Goal: Use online tool/utility: Utilize a website feature to perform a specific function

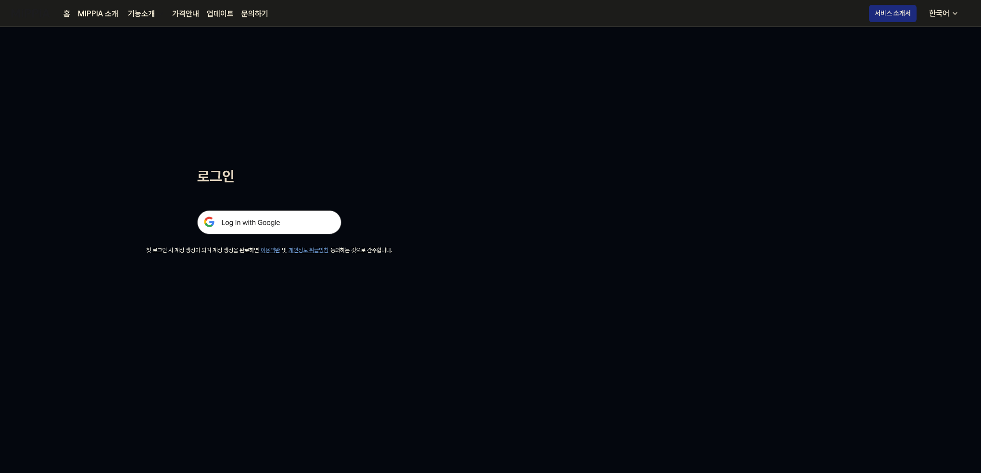
click at [269, 215] on img at bounding box center [269, 222] width 144 height 24
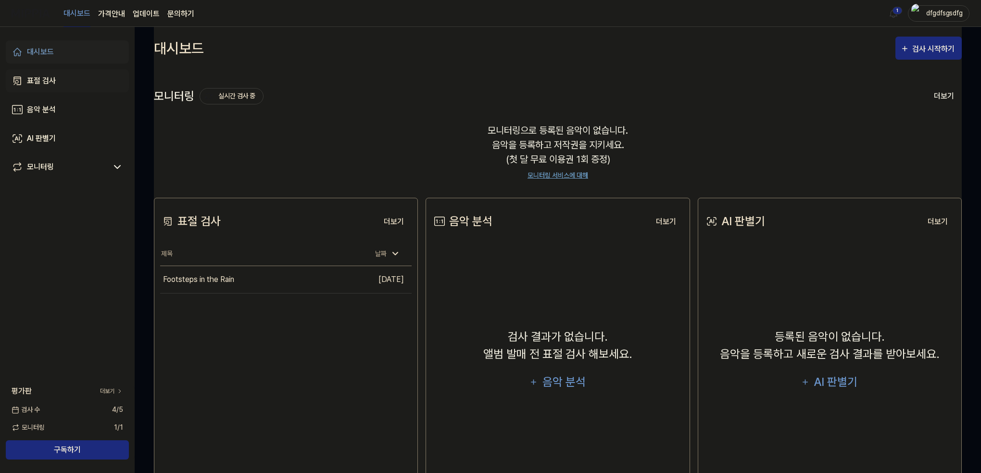
click at [39, 80] on div "표절 검사" at bounding box center [41, 81] width 29 height 12
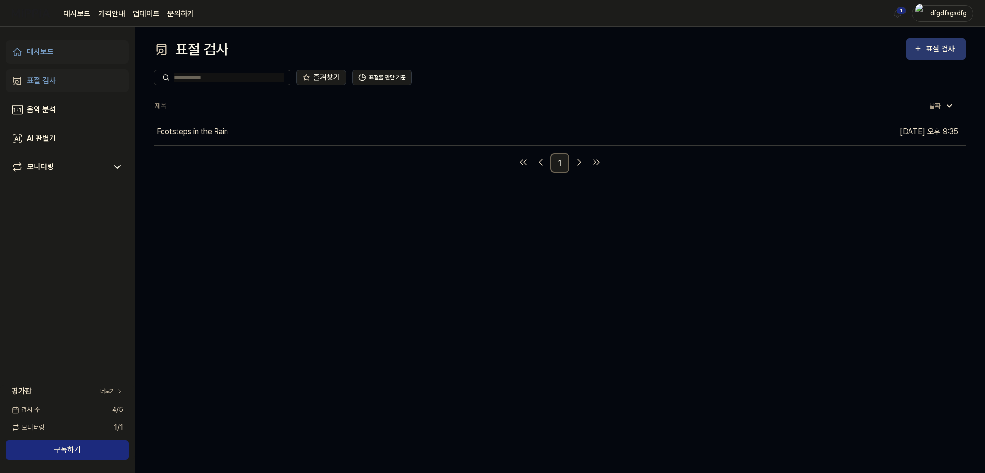
click at [933, 42] on button "표절 검사" at bounding box center [936, 48] width 60 height 21
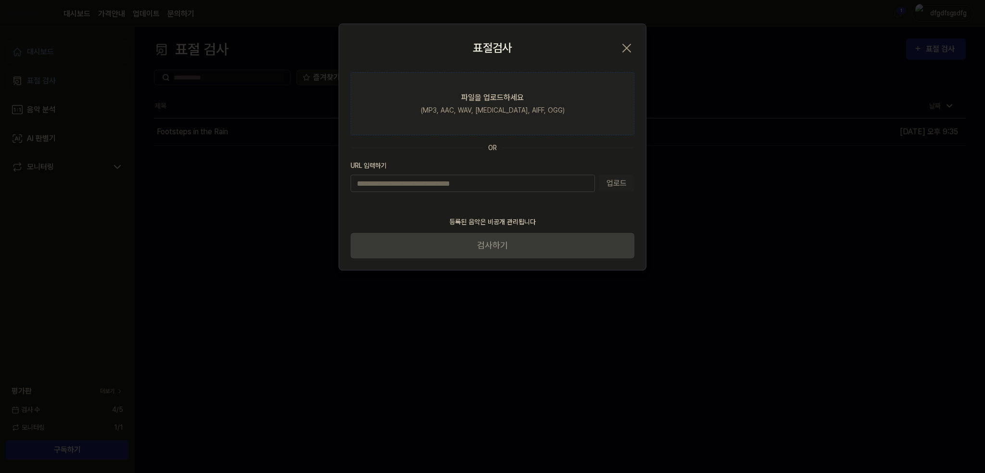
click at [463, 100] on div "파일을 업로드하세요" at bounding box center [492, 98] width 63 height 12
click at [0, 0] on input "파일을 업로드하세요 (MP3, AAC, WAV, FLAC, AIFF, OGG)" at bounding box center [0, 0] width 0 height 0
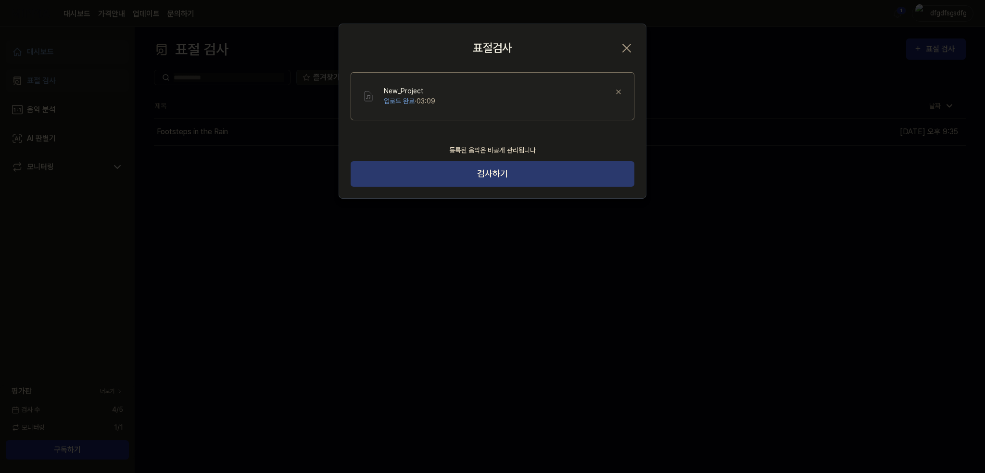
click at [579, 171] on button "검사하기" at bounding box center [493, 173] width 284 height 25
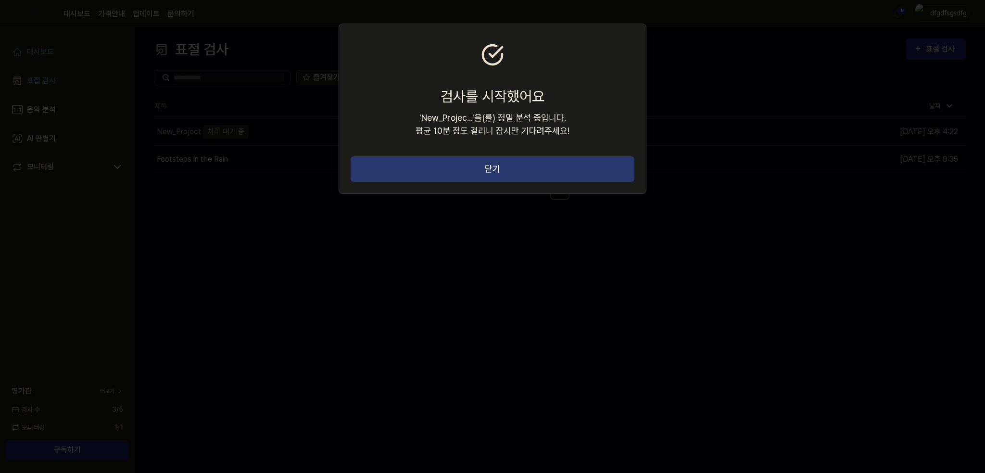
click at [540, 167] on button "닫기" at bounding box center [493, 168] width 284 height 25
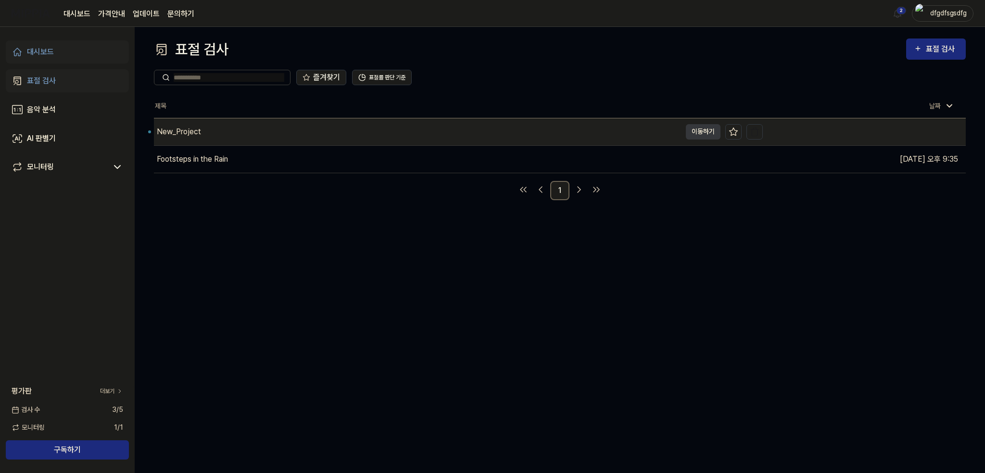
click at [210, 137] on div "New_Project" at bounding box center [417, 131] width 527 height 27
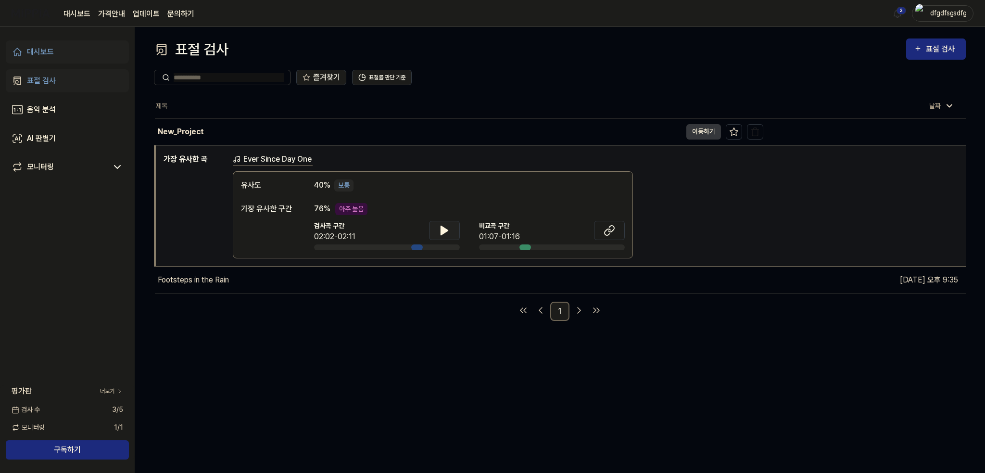
click at [441, 230] on icon at bounding box center [444, 230] width 7 height 9
click at [610, 223] on button at bounding box center [609, 230] width 31 height 19
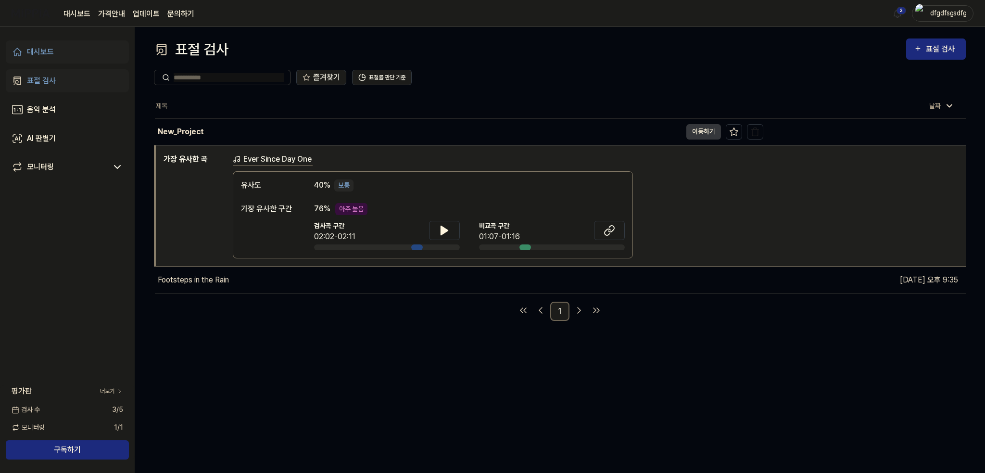
click at [391, 320] on div "표절 검사 표절 검사 표절 검사 음악 분석 AI 판별기 즐겨찾기 표절률 판단 기준 제목 날짜 New_Project 이동하기 2025.08.15…" at bounding box center [560, 250] width 850 height 446
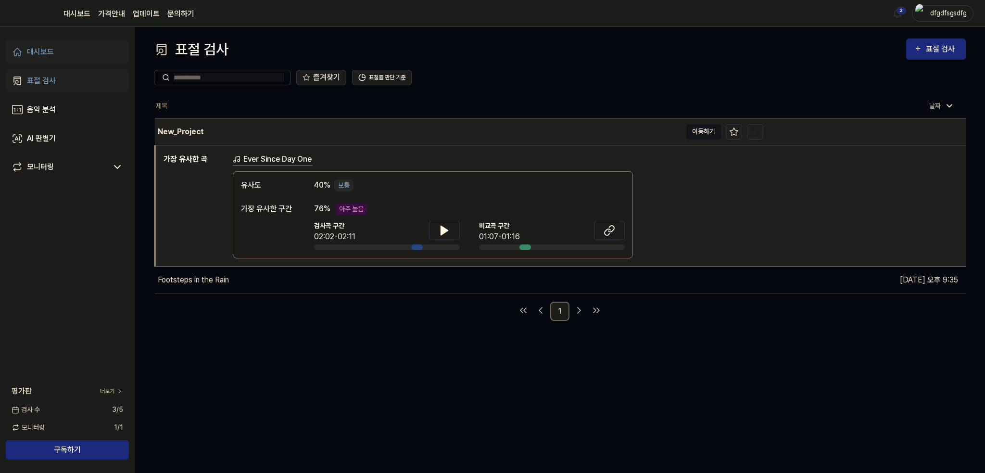
click at [696, 129] on button "이동하기" at bounding box center [703, 131] width 35 height 15
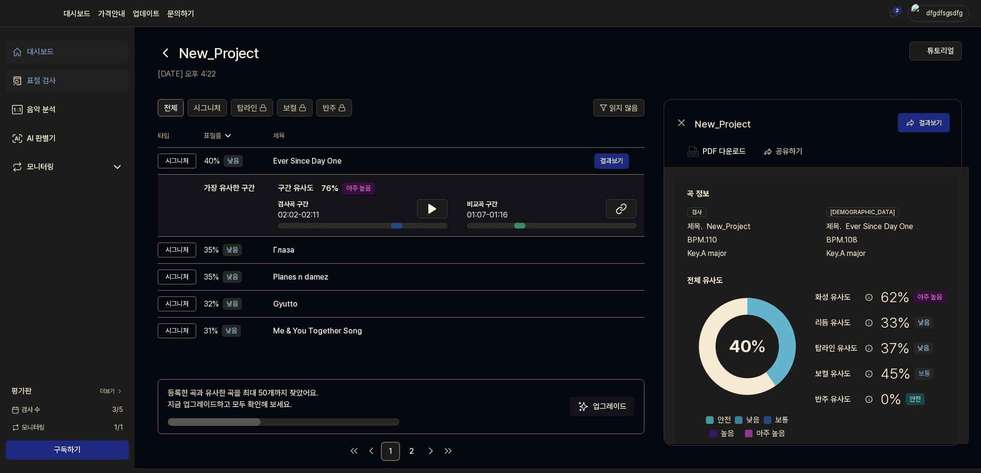
scroll to position [12, 0]
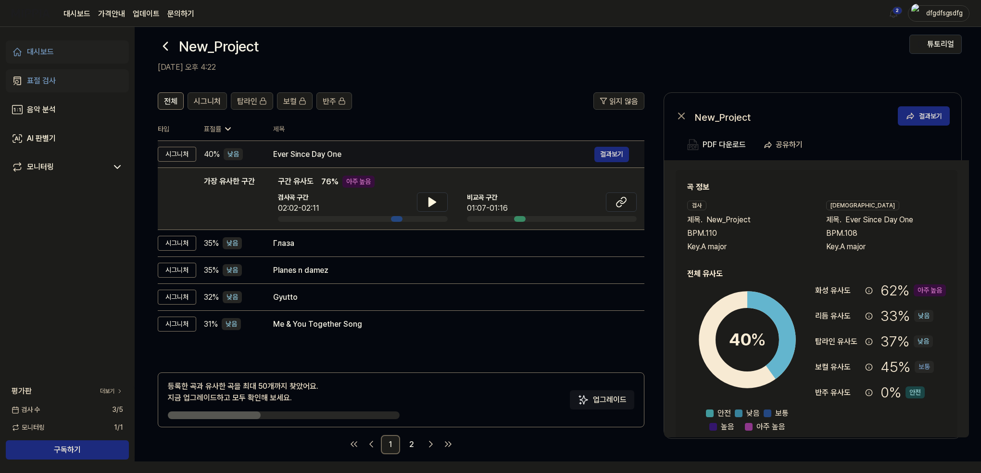
click at [475, 156] on div "Ever Since Day One" at bounding box center [433, 155] width 321 height 12
click at [614, 153] on button "결과보기" at bounding box center [611, 154] width 35 height 15
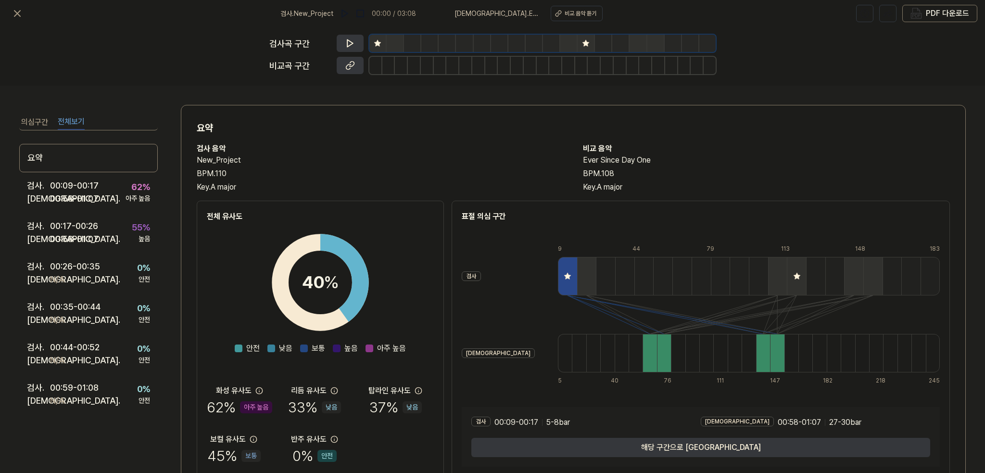
click at [80, 125] on button "전체보기" at bounding box center [71, 121] width 27 height 15
click at [76, 120] on button "전체보기" at bounding box center [71, 121] width 27 height 15
click at [89, 191] on div "00:09 - 00:17" at bounding box center [74, 185] width 49 height 13
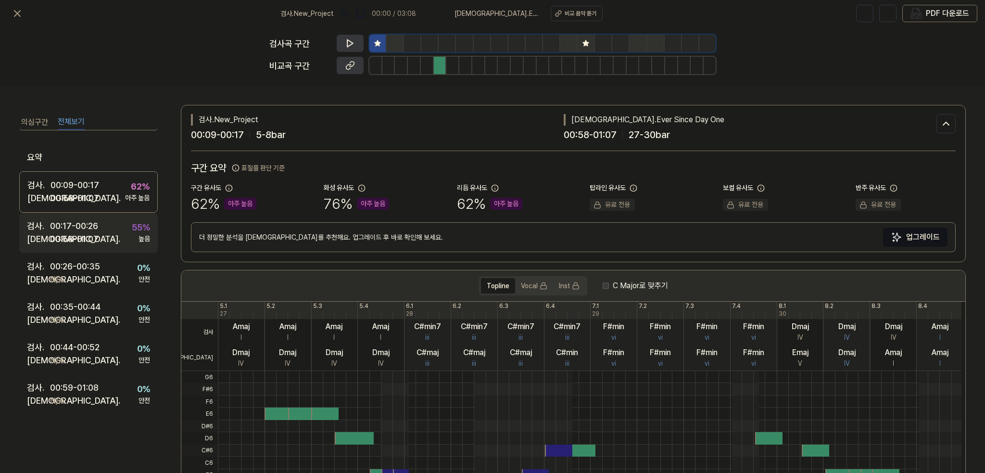
click at [93, 226] on div "00:17 - 00:26" at bounding box center [74, 225] width 48 height 13
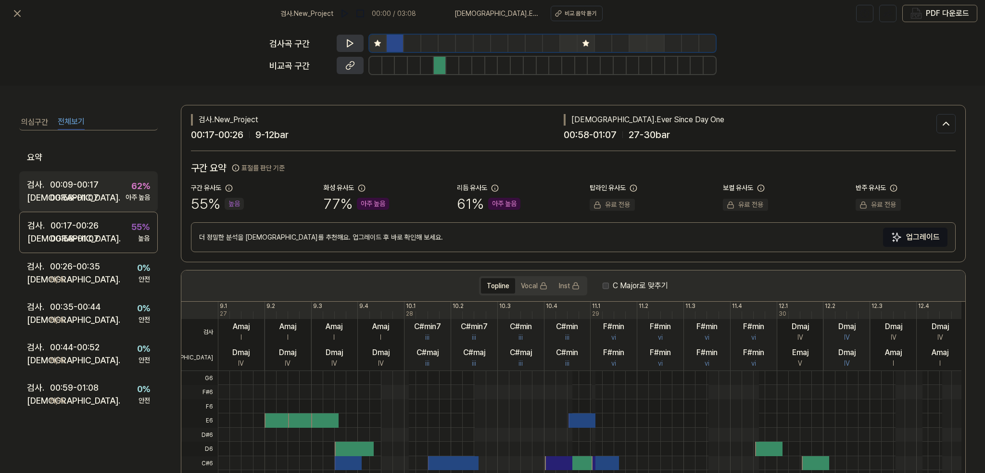
click at [91, 194] on div "00:58 - 01:07" at bounding box center [74, 197] width 49 height 13
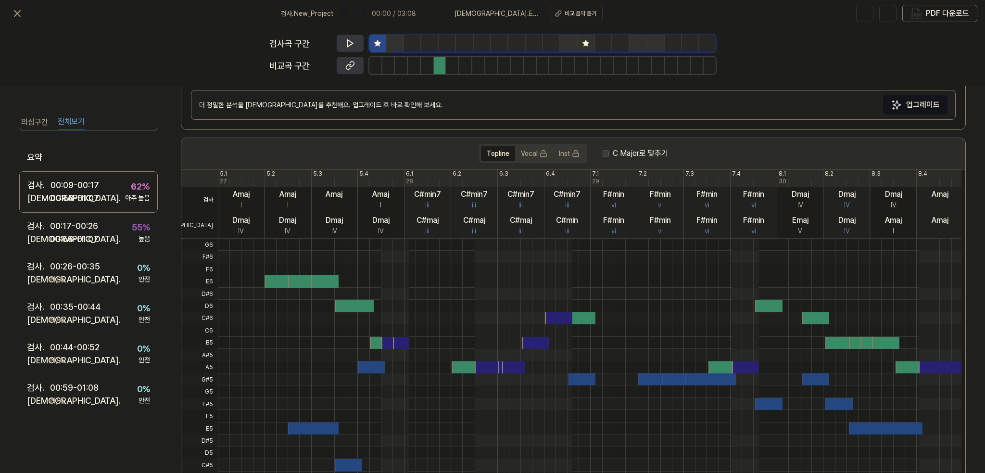
scroll to position [144, 0]
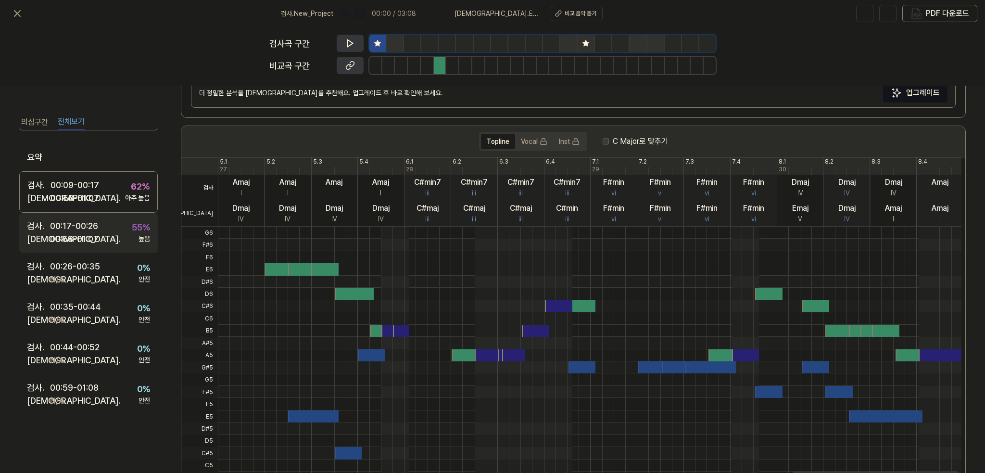
click at [117, 225] on div "검사 . 00:17 - 00:26 비교 . 00:58 - 01:07 55 % 높음" at bounding box center [88, 233] width 139 height 40
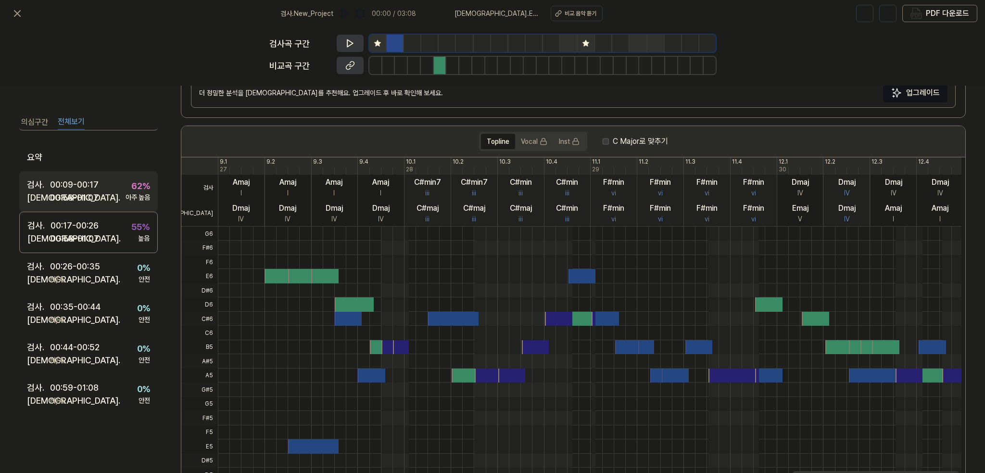
click at [102, 190] on div "검사 . 00:09 - 00:17 비교 . 00:58 - 01:07 62 % 아주 높음" at bounding box center [88, 191] width 139 height 40
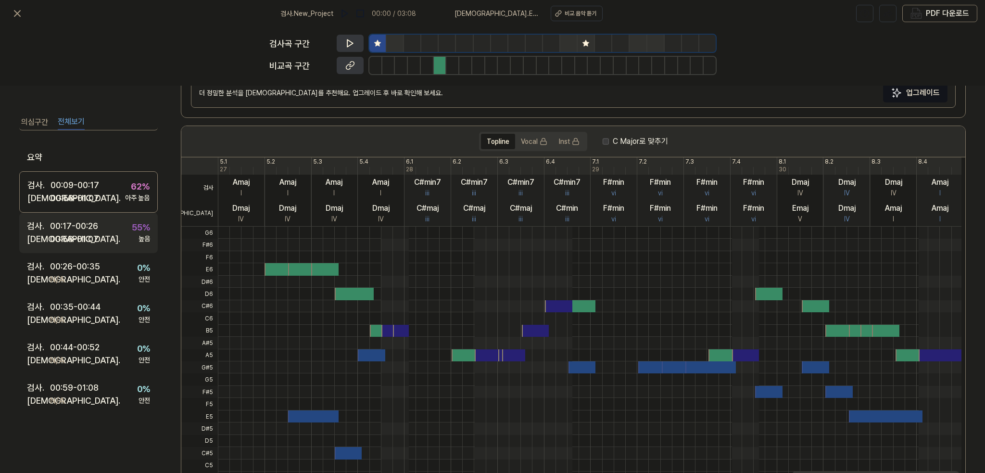
click at [113, 221] on div "검사 . 00:17 - 00:26 비교 . 00:58 - 01:07 55 % 높음" at bounding box center [88, 233] width 139 height 40
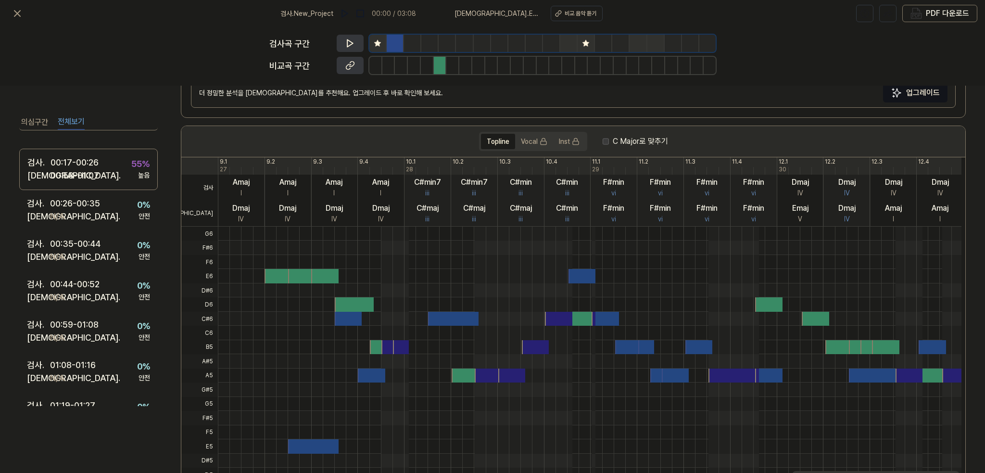
scroll to position [337, 0]
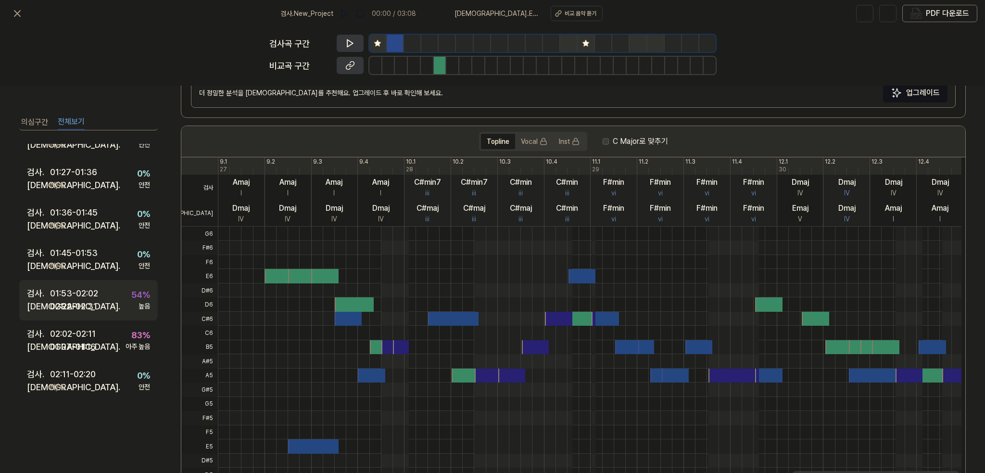
click at [78, 304] on div "02:22 - 02:31" at bounding box center [73, 306] width 47 height 13
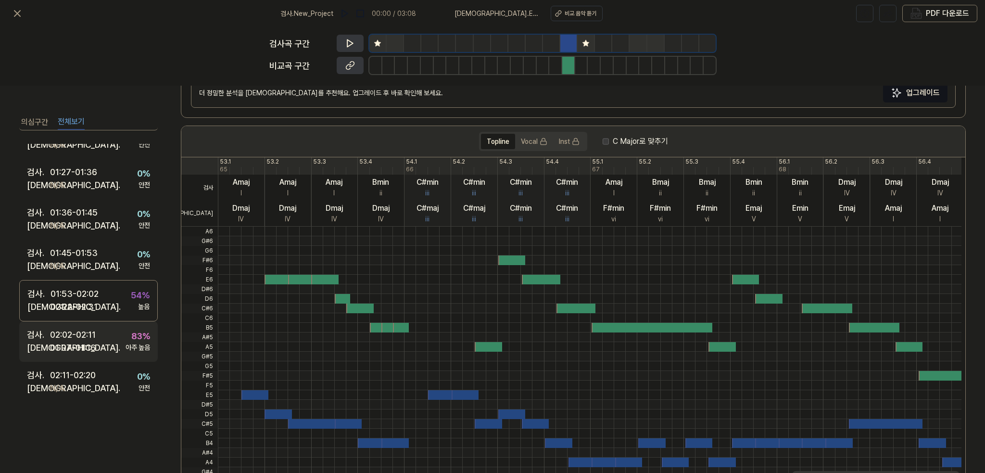
click at [79, 342] on div "01:07 - 01:16" at bounding box center [73, 347] width 46 height 13
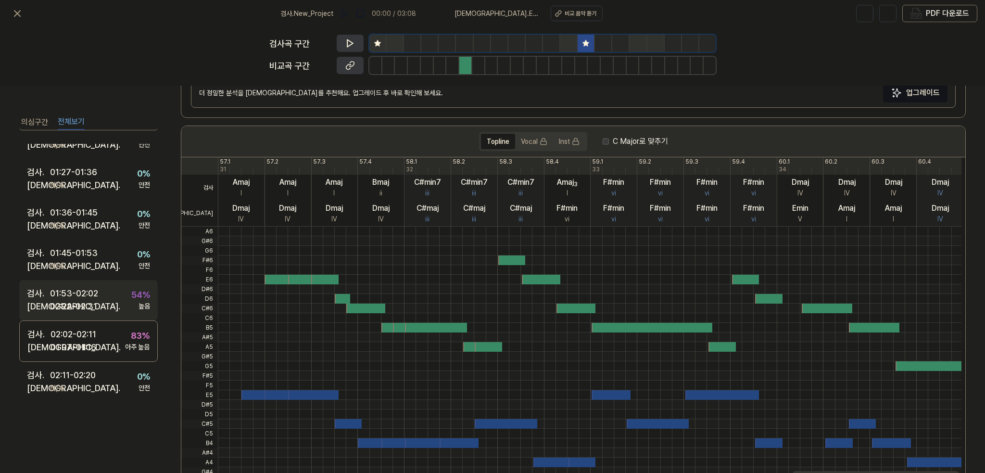
click at [77, 304] on div "02:22 - 02:31" at bounding box center [73, 306] width 47 height 13
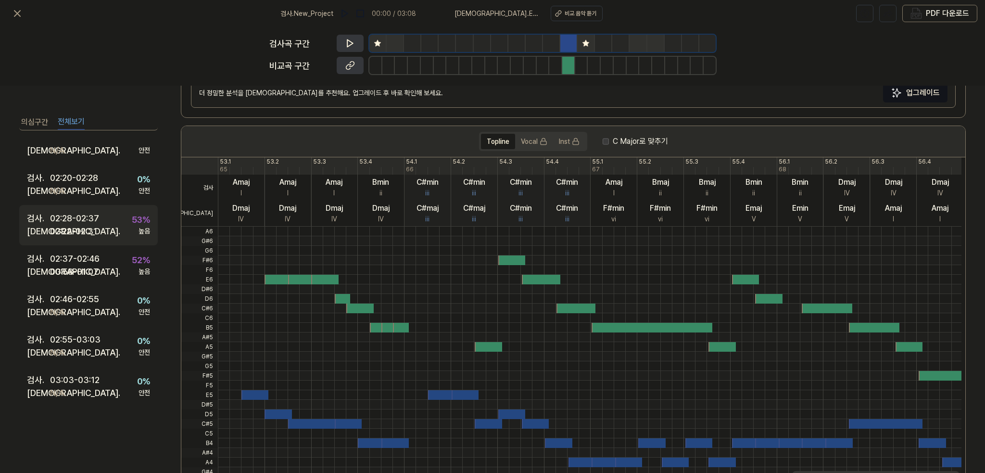
click at [97, 227] on div "02:22 - 02:31" at bounding box center [73, 231] width 47 height 13
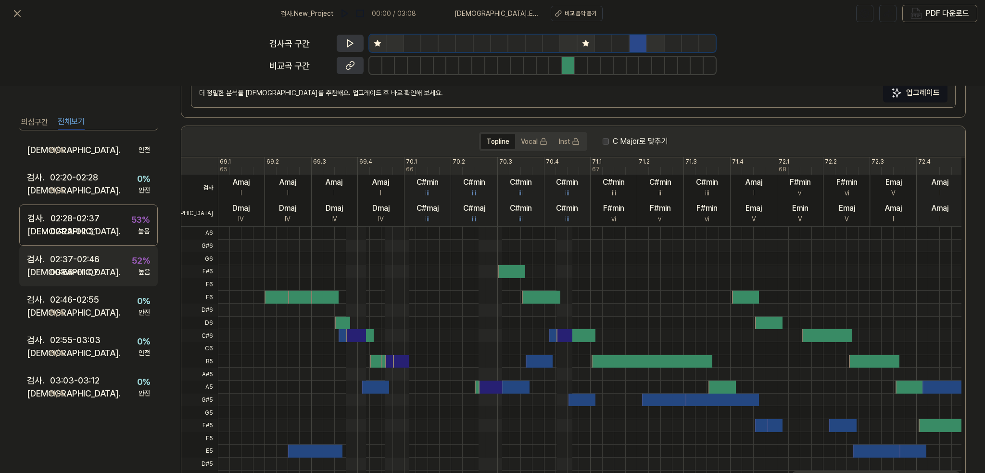
click at [93, 265] on div "00:58 - 01:07" at bounding box center [74, 271] width 49 height 13
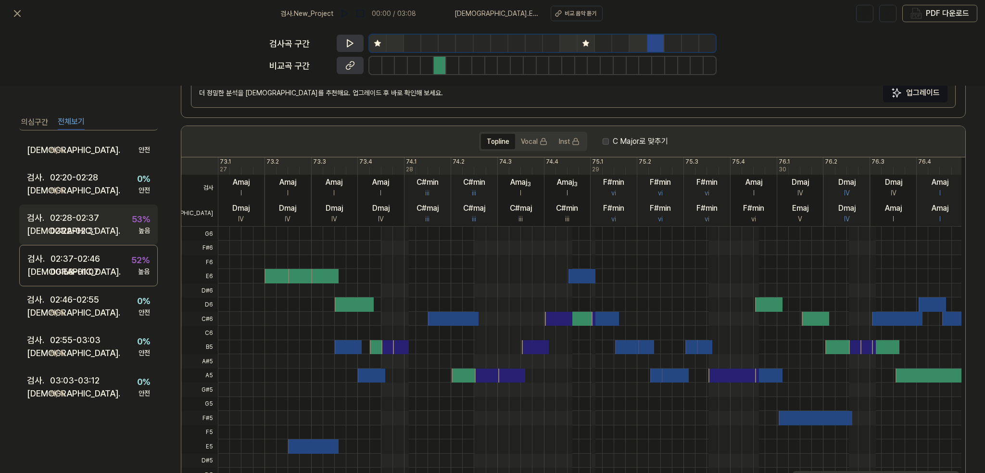
click at [106, 224] on div "검사 . 02:28 - 02:37 비교 . 02:22 - 02:31 53 % 높음" at bounding box center [88, 224] width 139 height 40
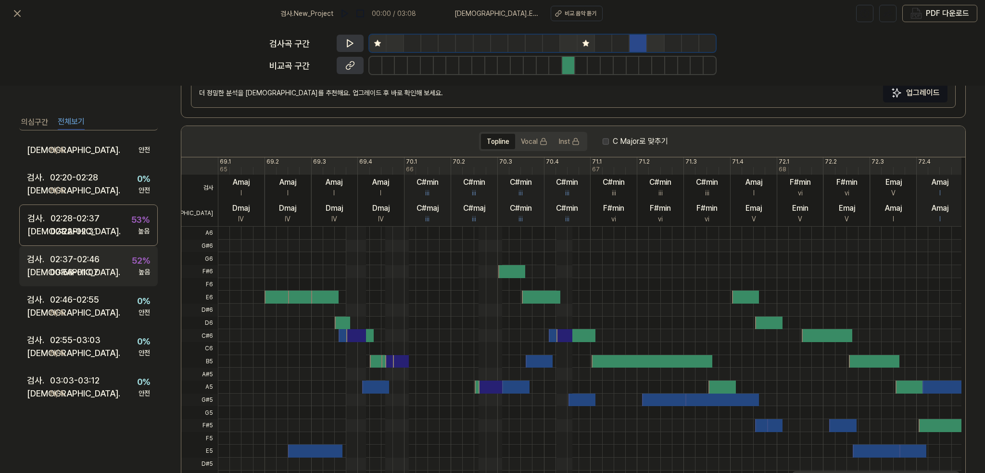
click at [105, 266] on div "검사 . 02:37 - 02:46 비교 . 00:58 - 01:07 52 % 높음" at bounding box center [88, 266] width 139 height 40
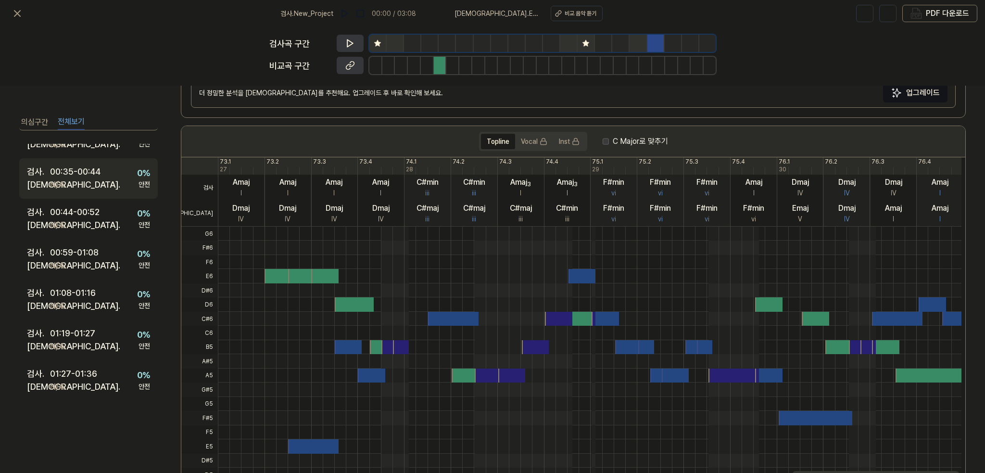
scroll to position [0, 0]
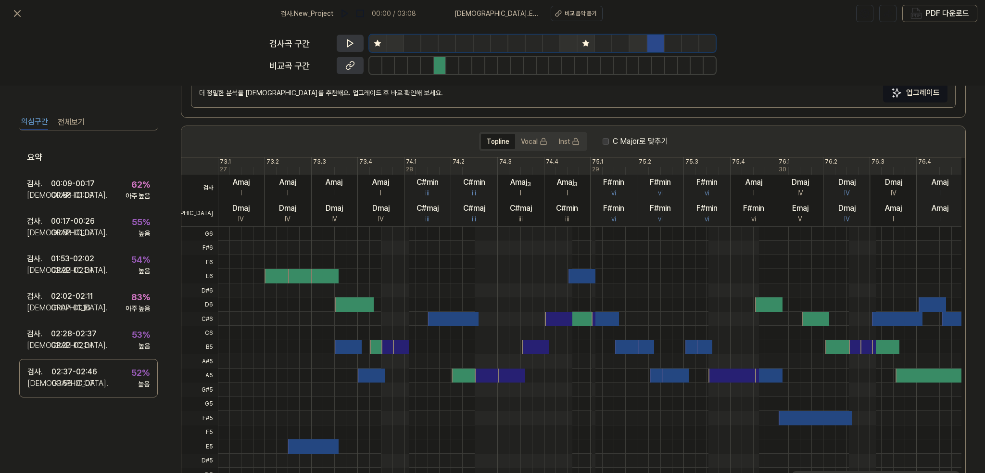
click at [32, 115] on button "의심구간" at bounding box center [34, 121] width 27 height 15
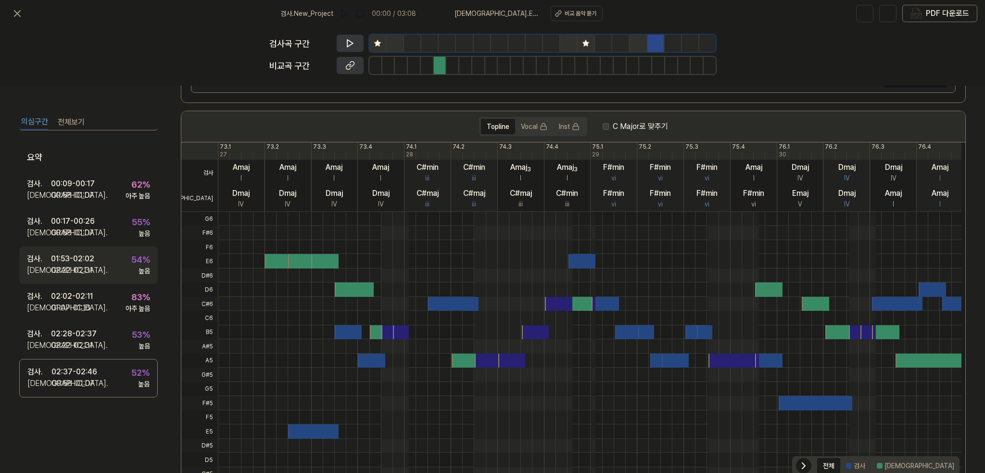
scroll to position [186, 0]
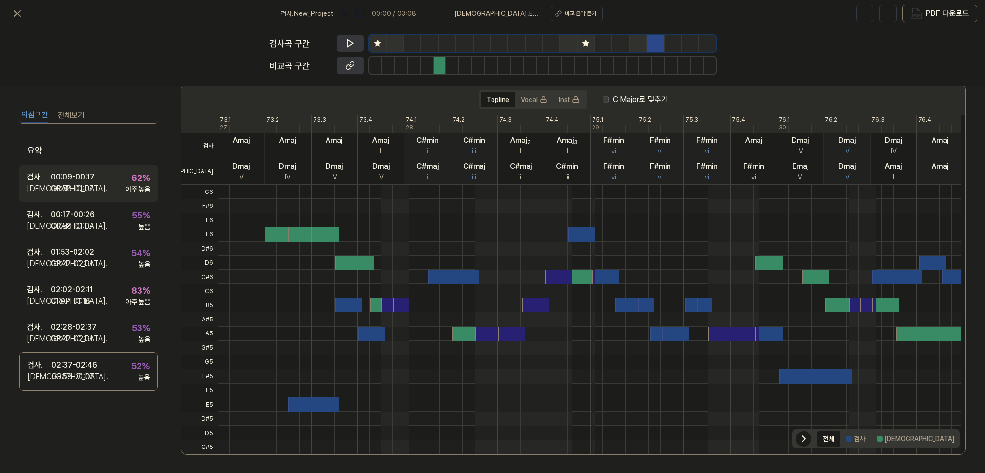
click at [110, 191] on div "검사 . 00:09 - 00:17 비교 . 00:58 - 01:07 62 % 아주 높음" at bounding box center [88, 183] width 139 height 38
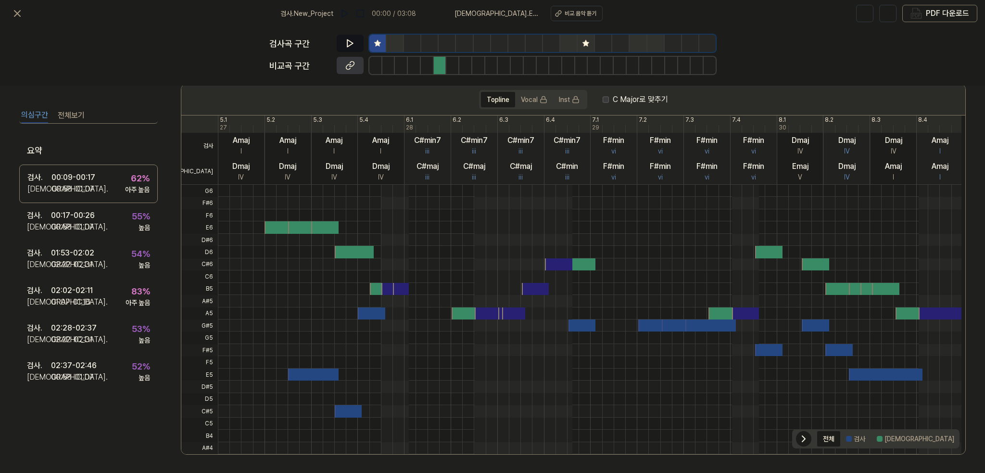
click at [341, 40] on button at bounding box center [350, 43] width 27 height 17
click at [348, 41] on icon at bounding box center [348, 43] width 1 height 6
click at [356, 69] on button at bounding box center [350, 65] width 27 height 17
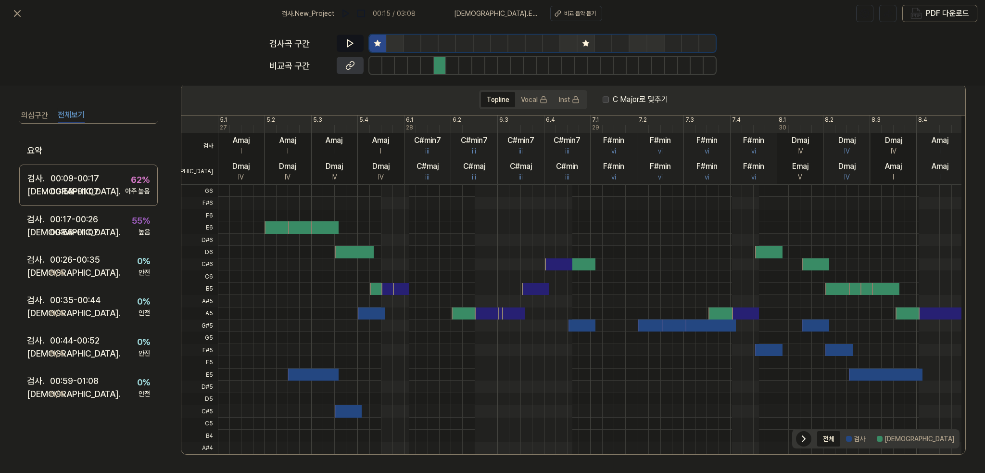
click at [74, 113] on button "전체보기" at bounding box center [71, 115] width 27 height 15
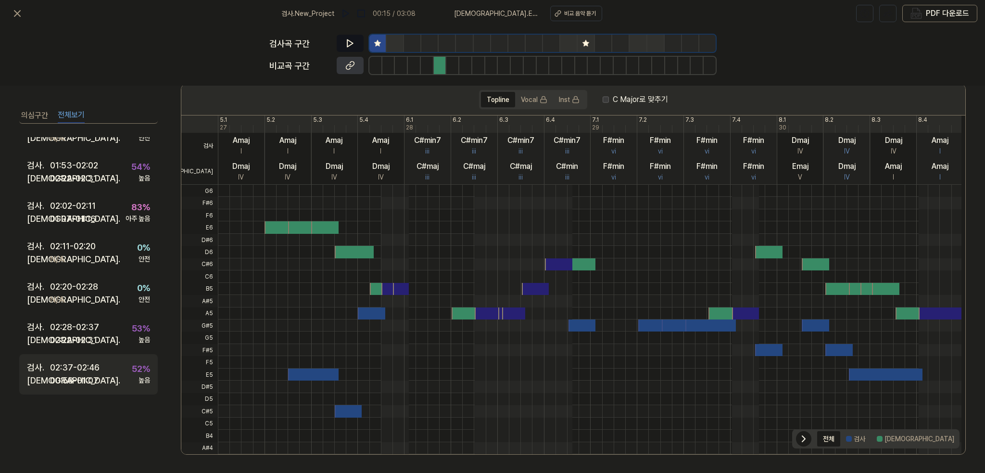
scroll to position [573, 0]
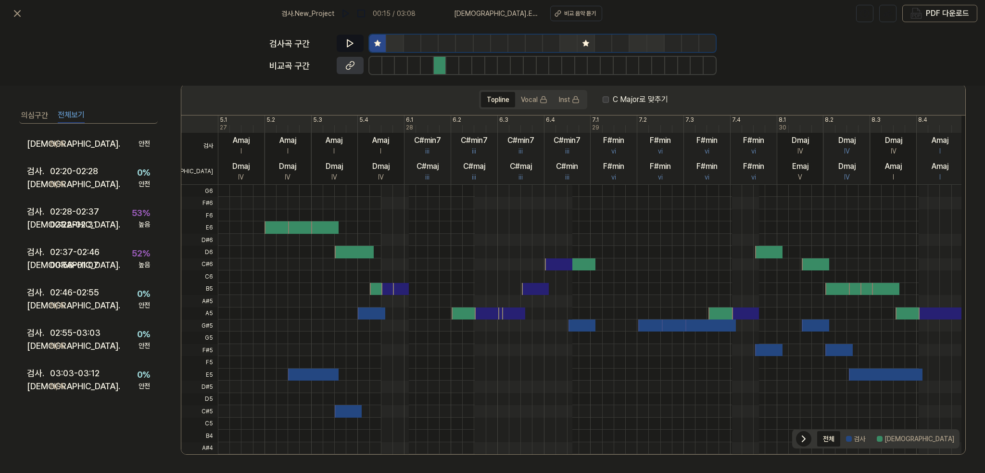
click at [146, 91] on div "의심구간 전체보기 요약 검사 . 00:09 - 00:17 비교 . 00:58 - 01:07 62 % 아주 높음 검사 . 00:17 - 00:2…" at bounding box center [492, 279] width 985 height 387
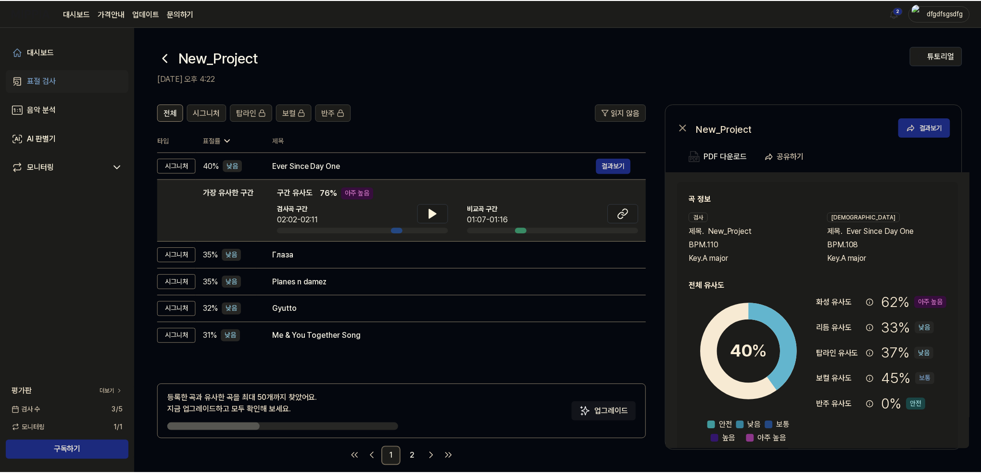
scroll to position [12, 0]
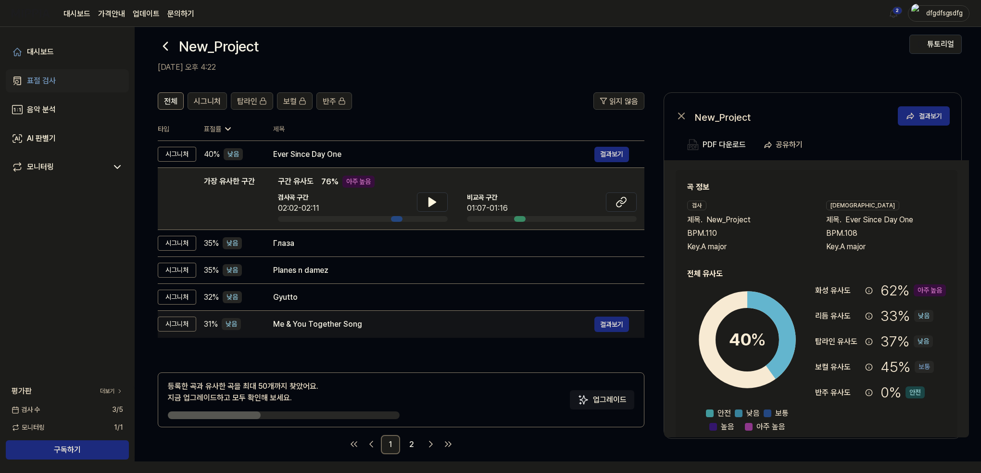
click at [404, 328] on div "Me & You Together Song" at bounding box center [433, 324] width 321 height 12
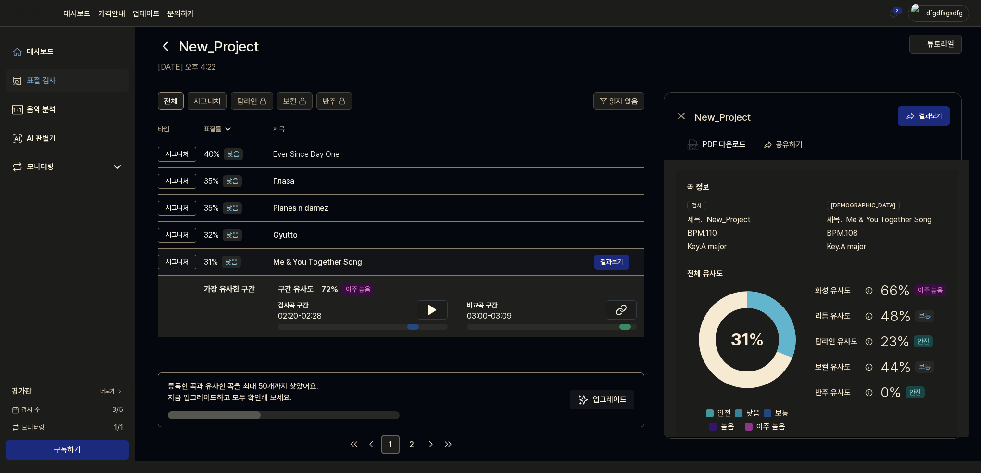
click at [383, 254] on div "Me & You Together Song 결과보기" at bounding box center [451, 261] width 356 height 15
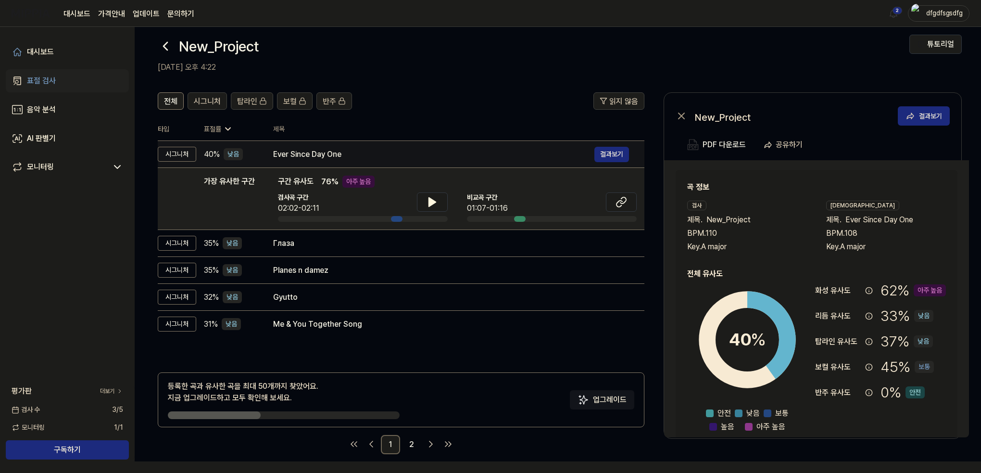
click at [365, 153] on div "Ever Since Day One" at bounding box center [433, 155] width 321 height 12
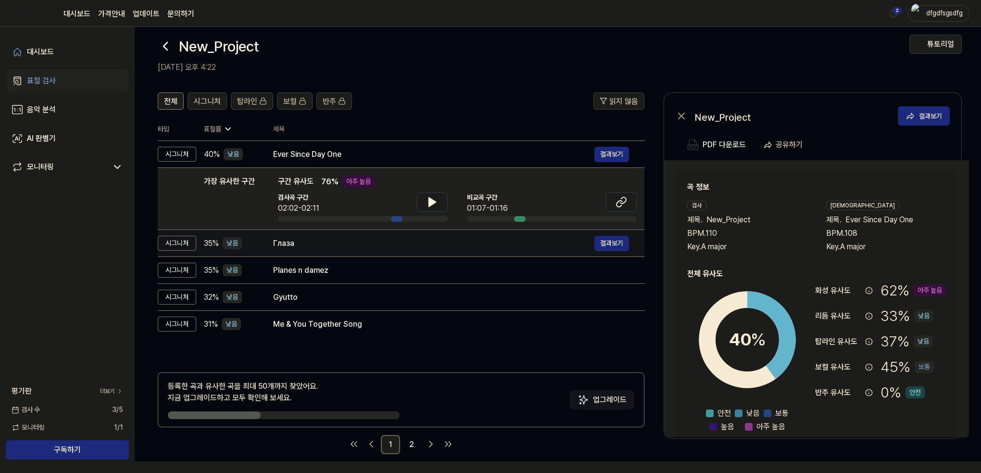
click at [342, 247] on div "Глаза" at bounding box center [433, 244] width 321 height 12
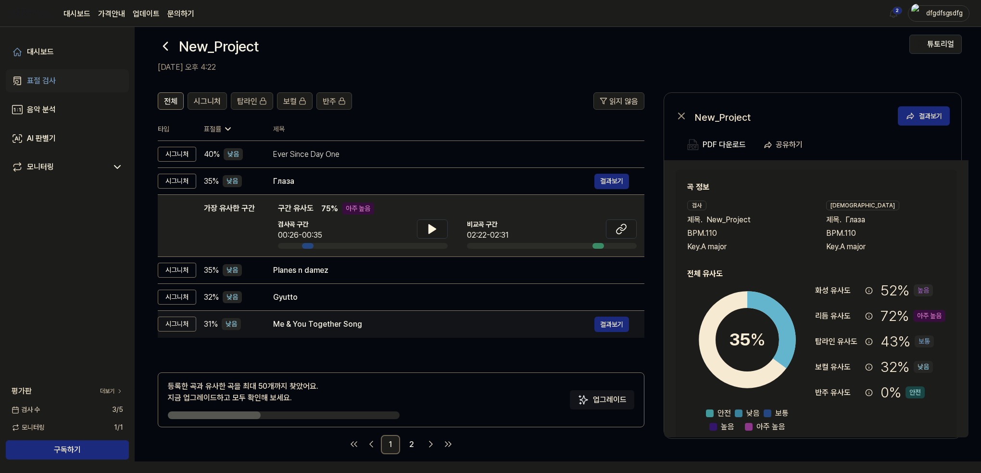
click at [333, 319] on div "Me & You Together Song" at bounding box center [433, 324] width 321 height 12
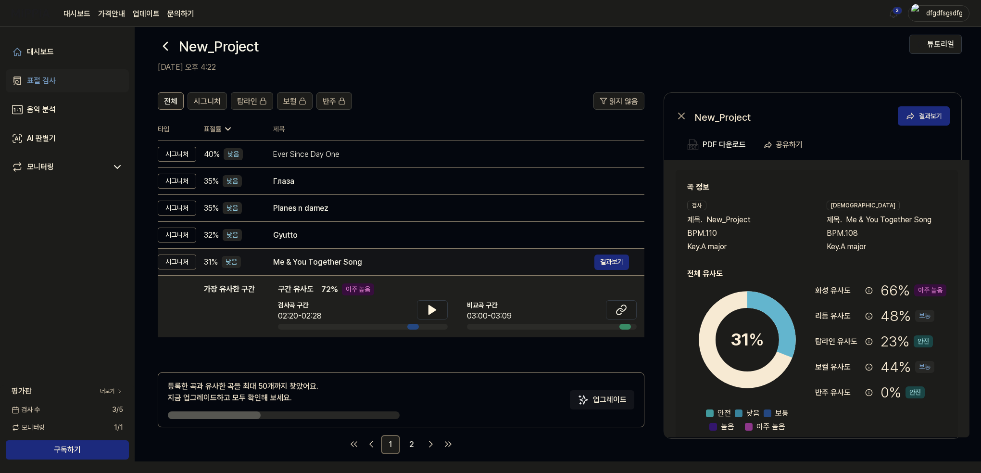
click at [335, 260] on div "Me & You Together Song" at bounding box center [433, 262] width 321 height 12
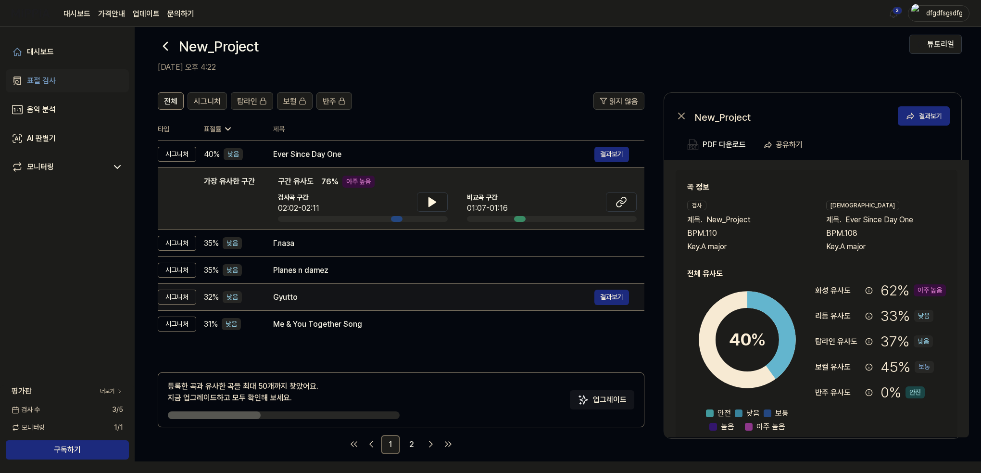
click at [321, 291] on div "Gyutto" at bounding box center [433, 297] width 321 height 12
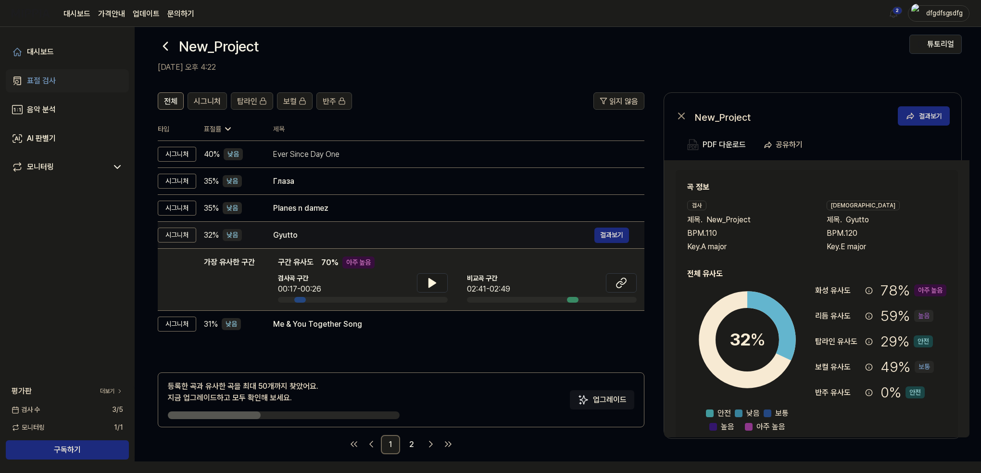
click at [313, 234] on div "Gyutto" at bounding box center [433, 235] width 321 height 12
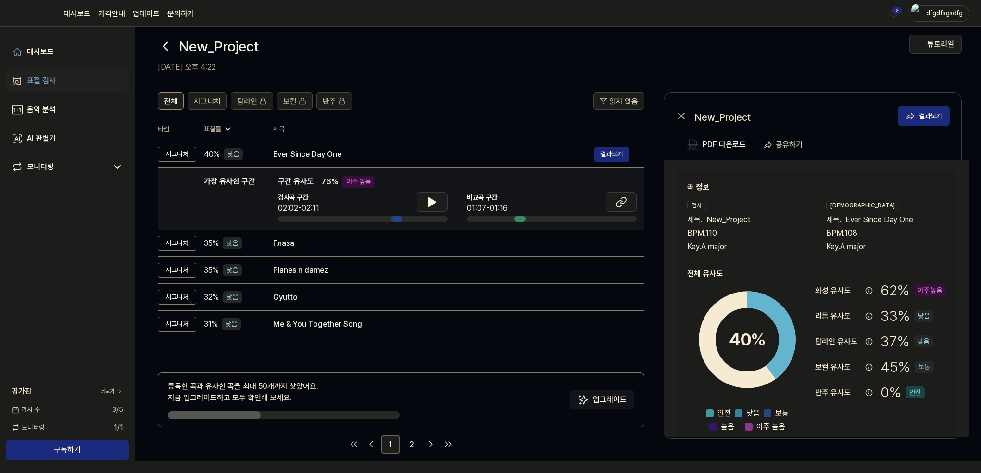
click at [324, 200] on div "검사곡 구간 02:02-02:11" at bounding box center [363, 203] width 170 height 22
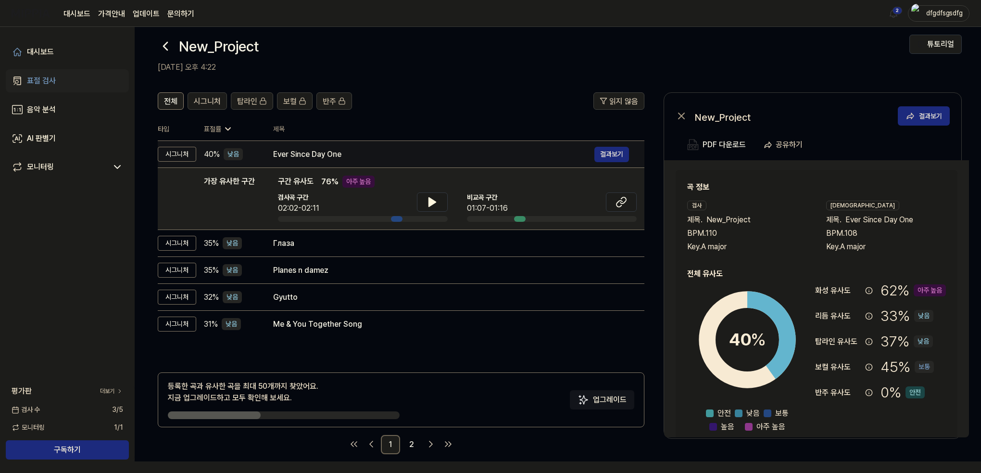
click at [317, 163] on td "Ever Since Day One 결과보기" at bounding box center [451, 154] width 387 height 27
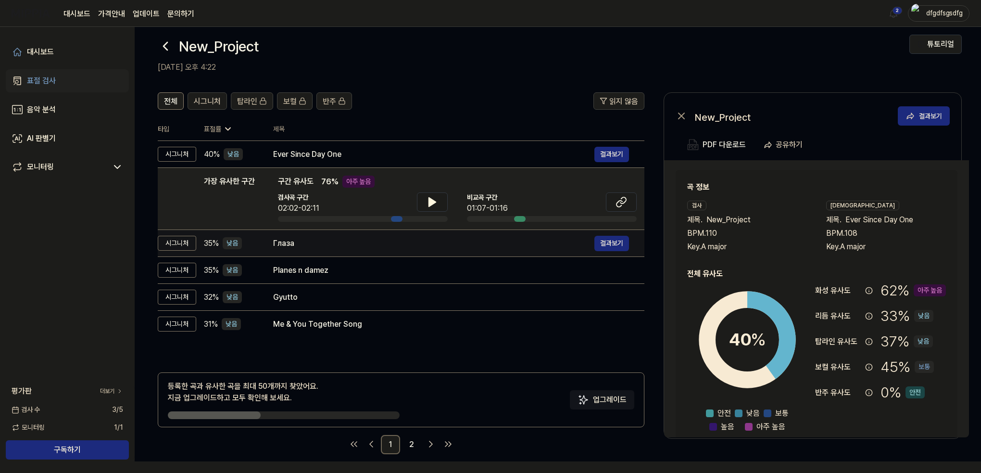
click at [313, 243] on div "Глаза" at bounding box center [433, 244] width 321 height 12
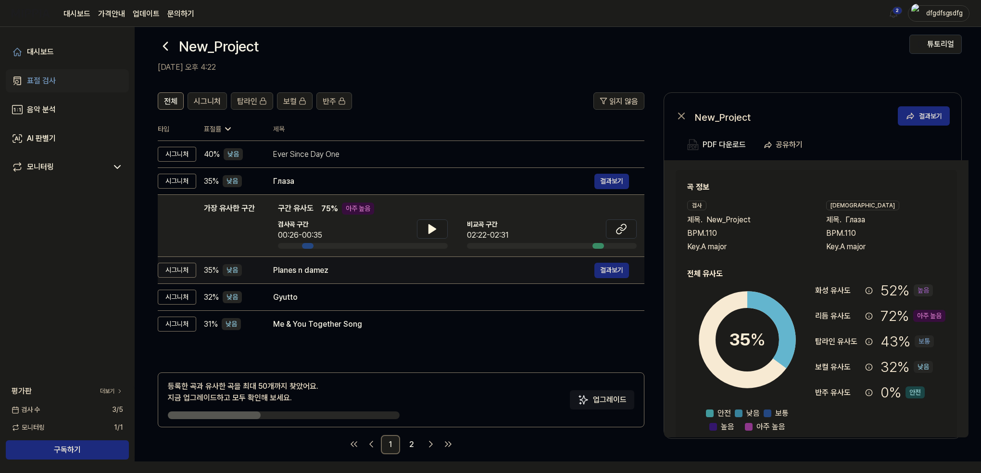
click at [318, 273] on div "Planes n damez" at bounding box center [433, 271] width 321 height 12
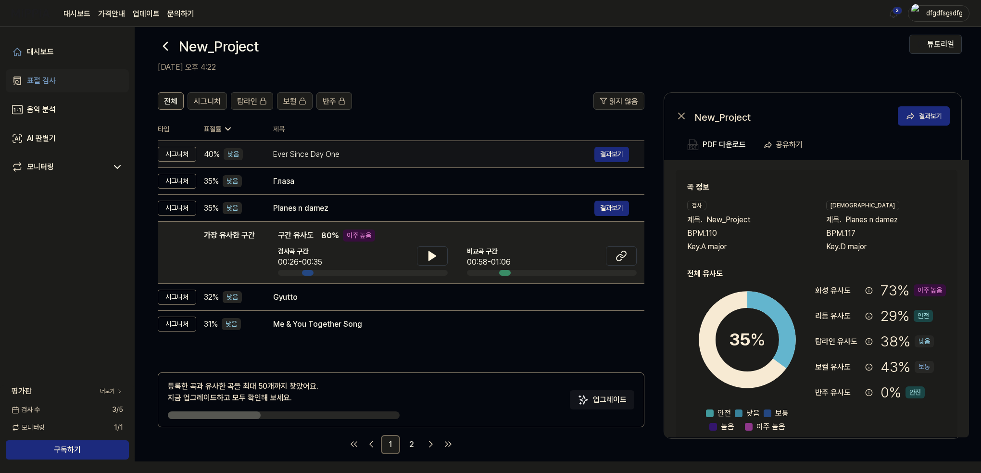
click at [448, 143] on td "Ever Since Day One 결과보기" at bounding box center [451, 154] width 387 height 27
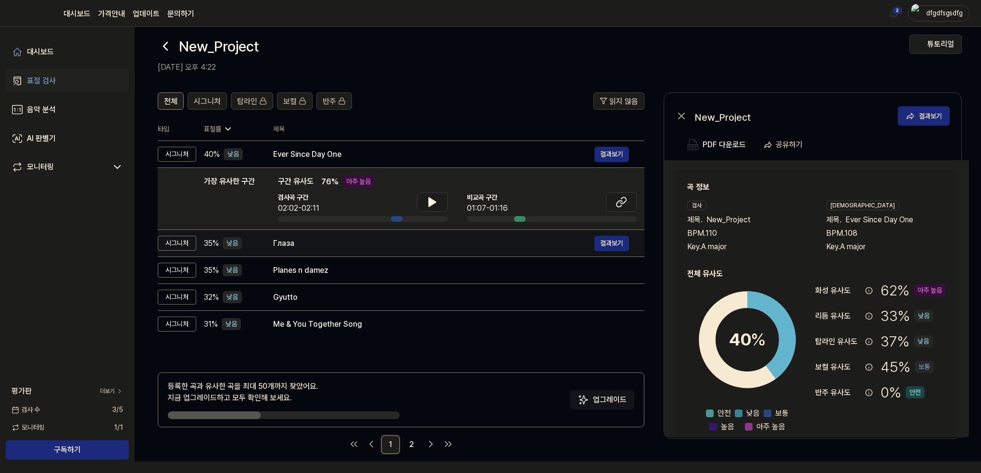
click at [371, 238] on div "Глаза" at bounding box center [433, 244] width 321 height 12
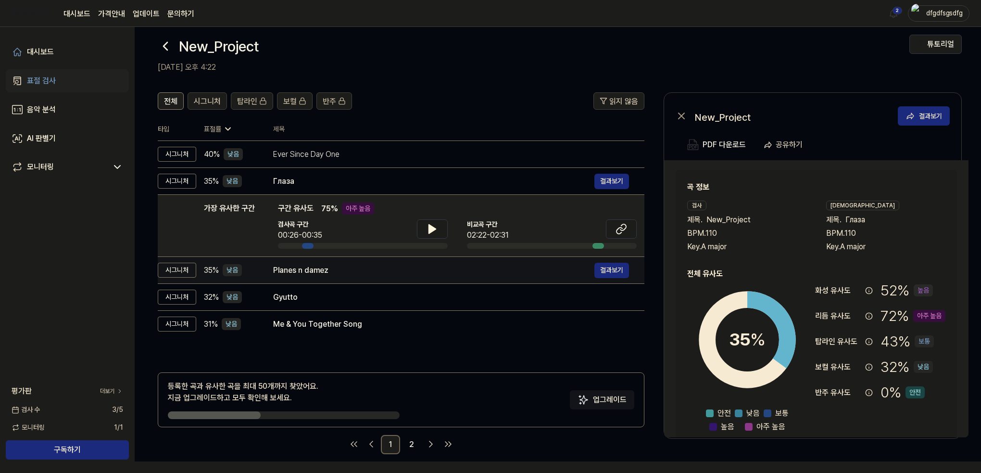
click at [369, 270] on div "Planes n damez" at bounding box center [433, 271] width 321 height 12
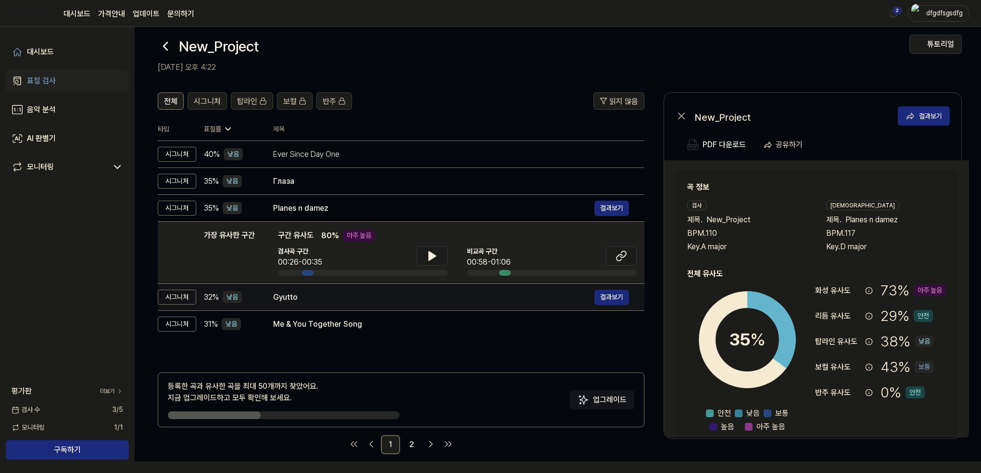
click at [361, 300] on div "Gyutto" at bounding box center [433, 297] width 321 height 12
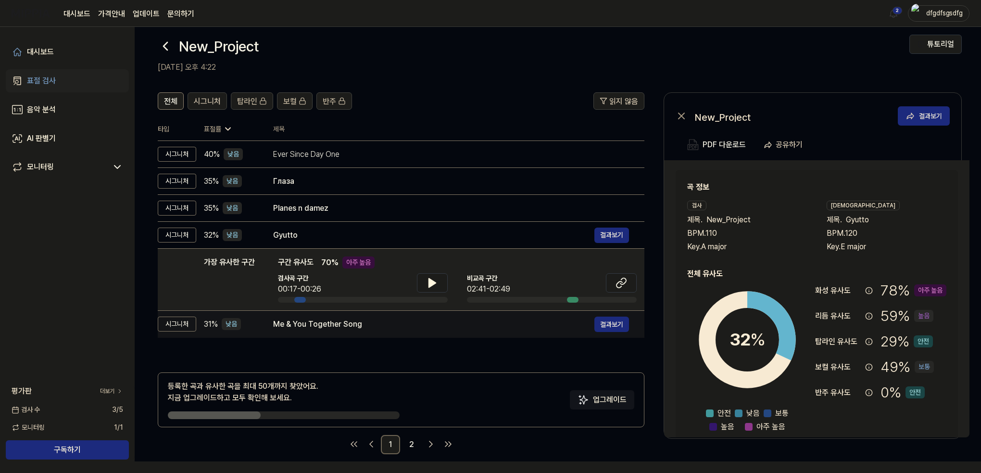
click at [362, 325] on div "Me & You Together Song" at bounding box center [433, 324] width 321 height 12
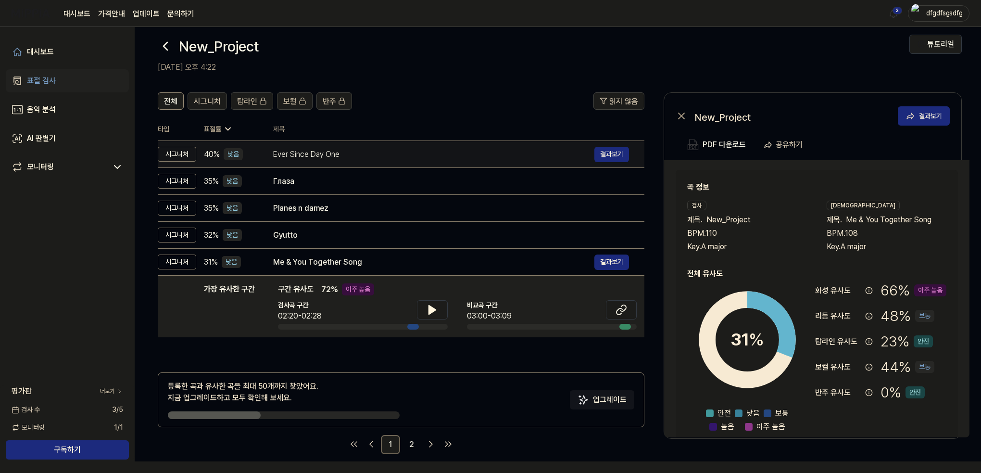
click at [341, 160] on div "Ever Since Day One 결과보기" at bounding box center [451, 154] width 356 height 15
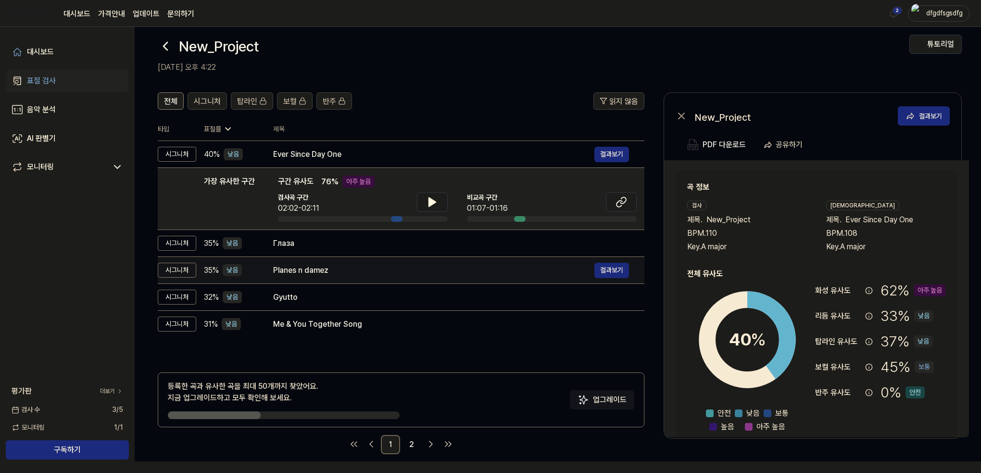
click at [324, 257] on td "Planes n damez 결과보기" at bounding box center [451, 270] width 387 height 27
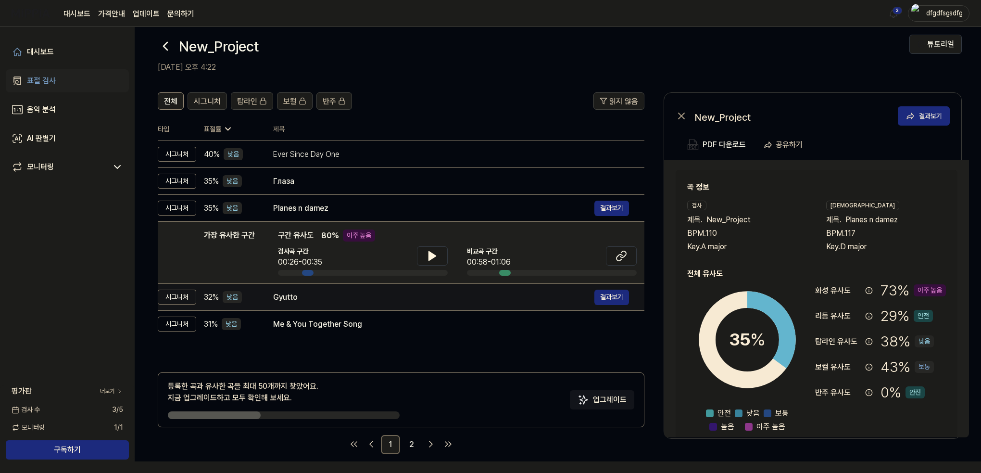
click at [332, 290] on div "Gyutto 결과보기" at bounding box center [451, 297] width 356 height 15
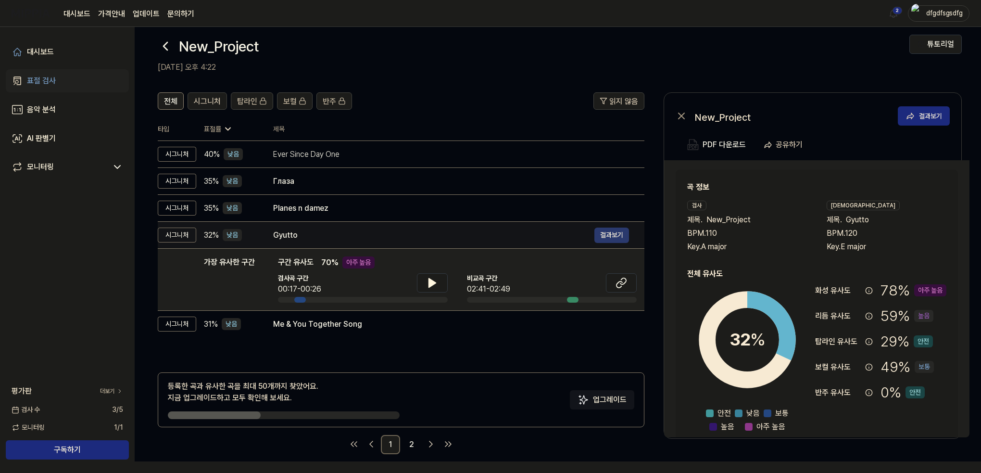
click at [610, 238] on button "결과보기" at bounding box center [611, 234] width 35 height 15
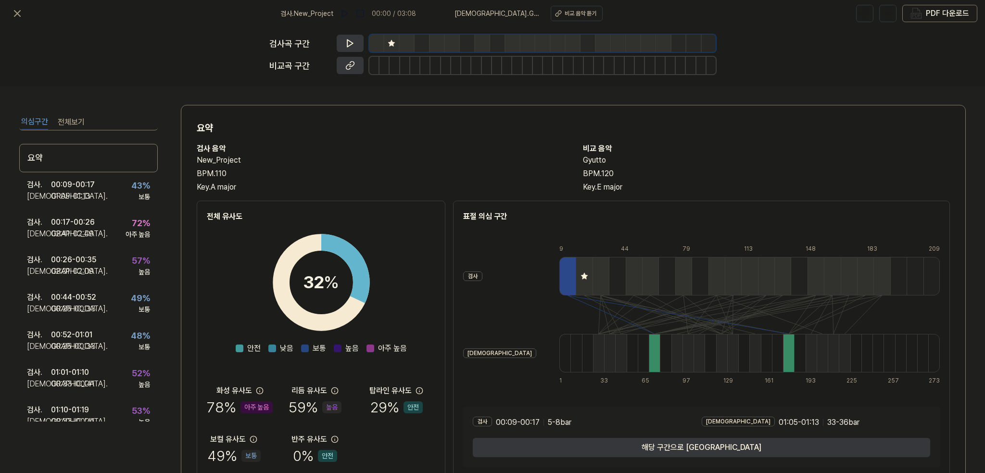
click at [80, 121] on button "전체보기" at bounding box center [71, 121] width 27 height 15
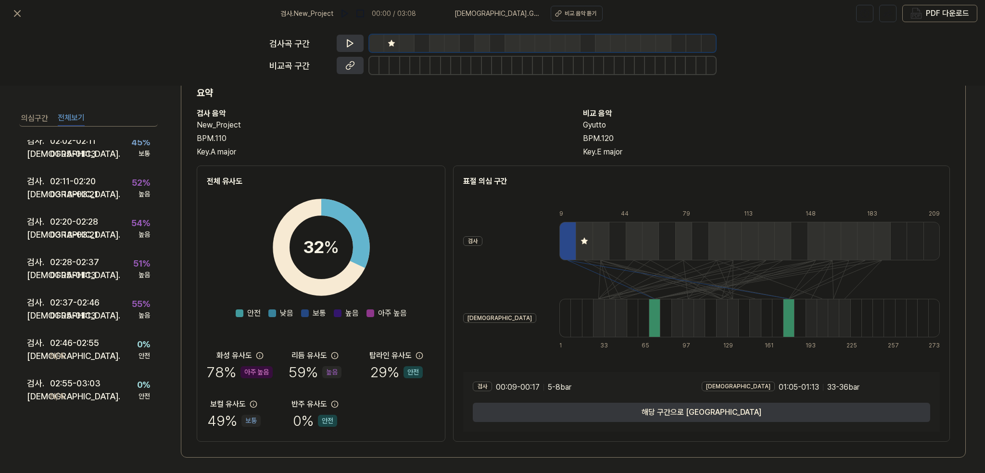
scroll to position [38, 0]
